Goal: Browse casually

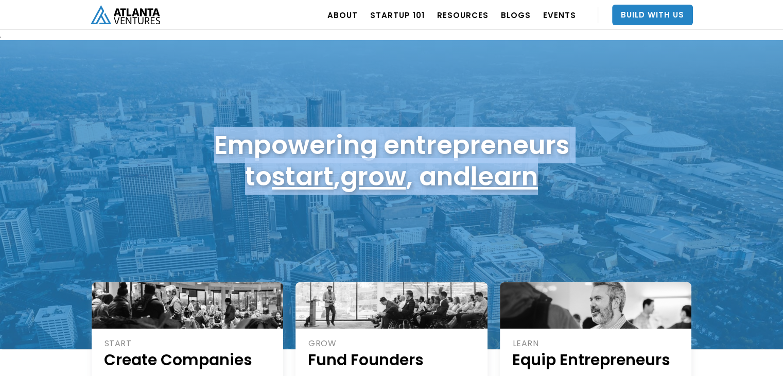
drag, startPoint x: 198, startPoint y: 137, endPoint x: 563, endPoint y: 183, distance: 368.3
click at [563, 183] on div "Empowering entrepreneurs to start , grow , and learn" at bounding box center [392, 160] width 602 height 73
click at [563, 183] on h1 "Empowering entrepreneurs to start , grow , and learn" at bounding box center [391, 160] width 355 height 63
drag, startPoint x: 563, startPoint y: 183, endPoint x: 210, endPoint y: 127, distance: 357.5
click at [210, 127] on div "Empowering entrepreneurs to start , grow , and learn" at bounding box center [392, 160] width 602 height 73
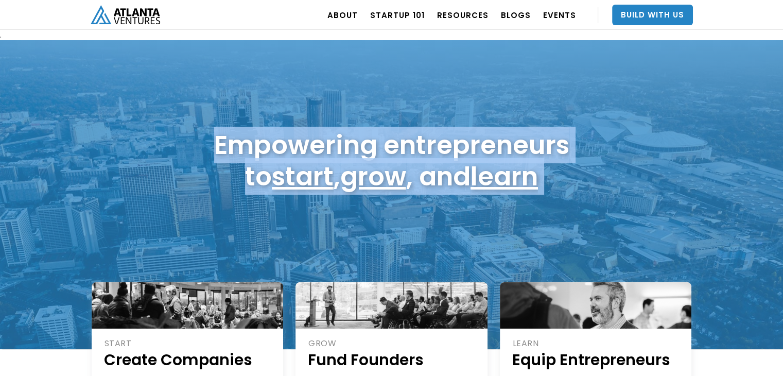
click at [210, 127] on div "Empowering entrepreneurs to start , grow , and learn" at bounding box center [392, 160] width 602 height 73
drag, startPoint x: 195, startPoint y: 128, endPoint x: 573, endPoint y: 181, distance: 382.0
click at [573, 181] on div "Empowering entrepreneurs to start , grow , and learn" at bounding box center [392, 160] width 602 height 73
drag, startPoint x: 560, startPoint y: 178, endPoint x: 188, endPoint y: 126, distance: 374.7
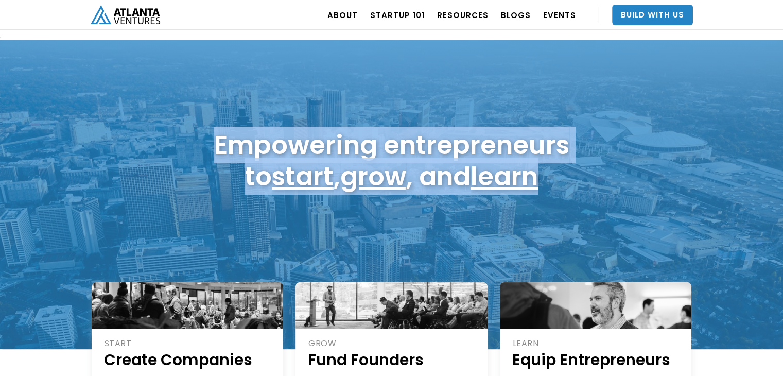
click at [188, 126] on div "Empowering entrepreneurs to start , grow , and learn" at bounding box center [392, 160] width 602 height 73
drag, startPoint x: 198, startPoint y: 129, endPoint x: 533, endPoint y: 174, distance: 338.6
click at [533, 174] on div "Empowering entrepreneurs to start , grow , and learn" at bounding box center [392, 160] width 602 height 73
click at [558, 174] on h1 "Empowering entrepreneurs to start , grow , and learn" at bounding box center [391, 160] width 355 height 63
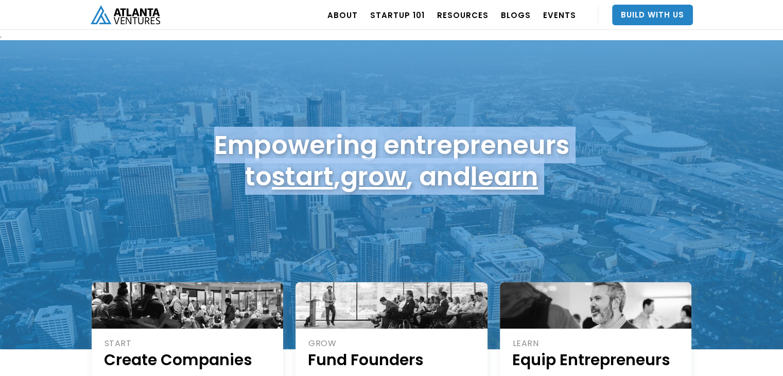
drag, startPoint x: 558, startPoint y: 174, endPoint x: 223, endPoint y: 138, distance: 337.0
click at [223, 138] on h1 "Empowering entrepreneurs to start , grow , and learn" at bounding box center [391, 160] width 355 height 63
click at [161, 150] on div "Empowering entrepreneurs to start , grow , and learn" at bounding box center [392, 160] width 602 height 73
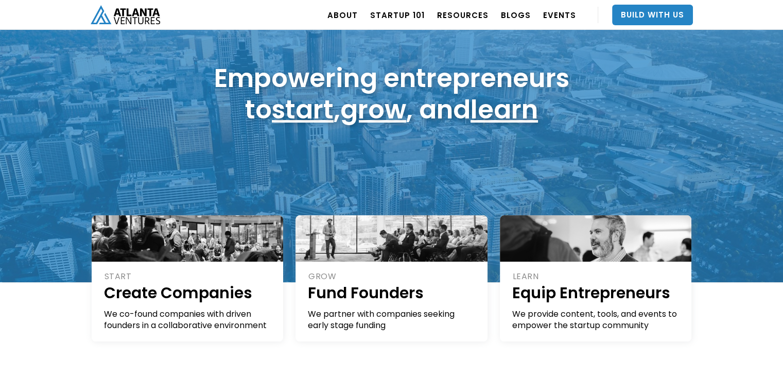
scroll to position [257, 0]
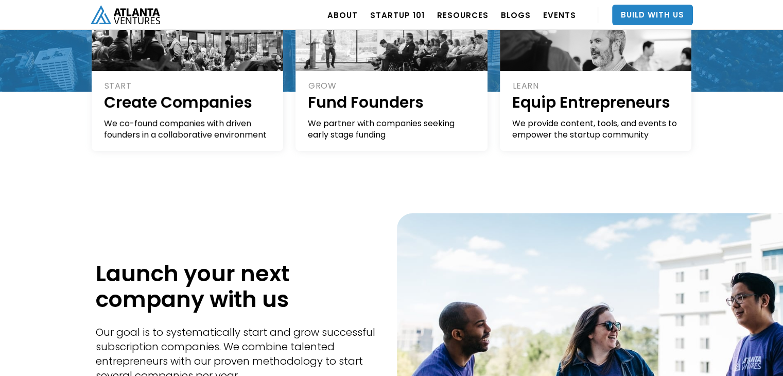
click at [38, 153] on div "START Create Companies We co-found companies with driven founders in a collabor…" at bounding box center [391, 136] width 783 height 88
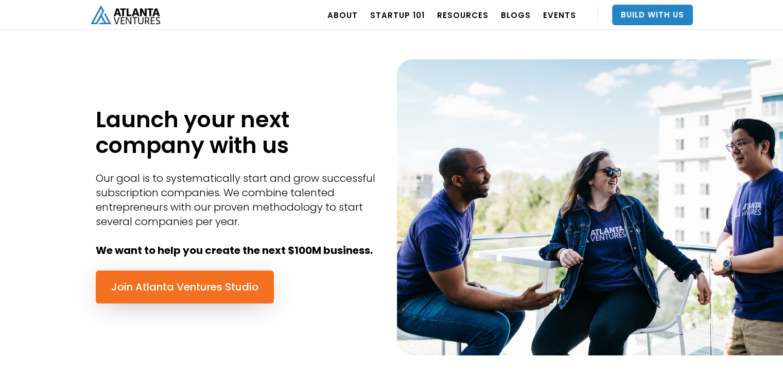
scroll to position [412, 0]
